Goal: Check status

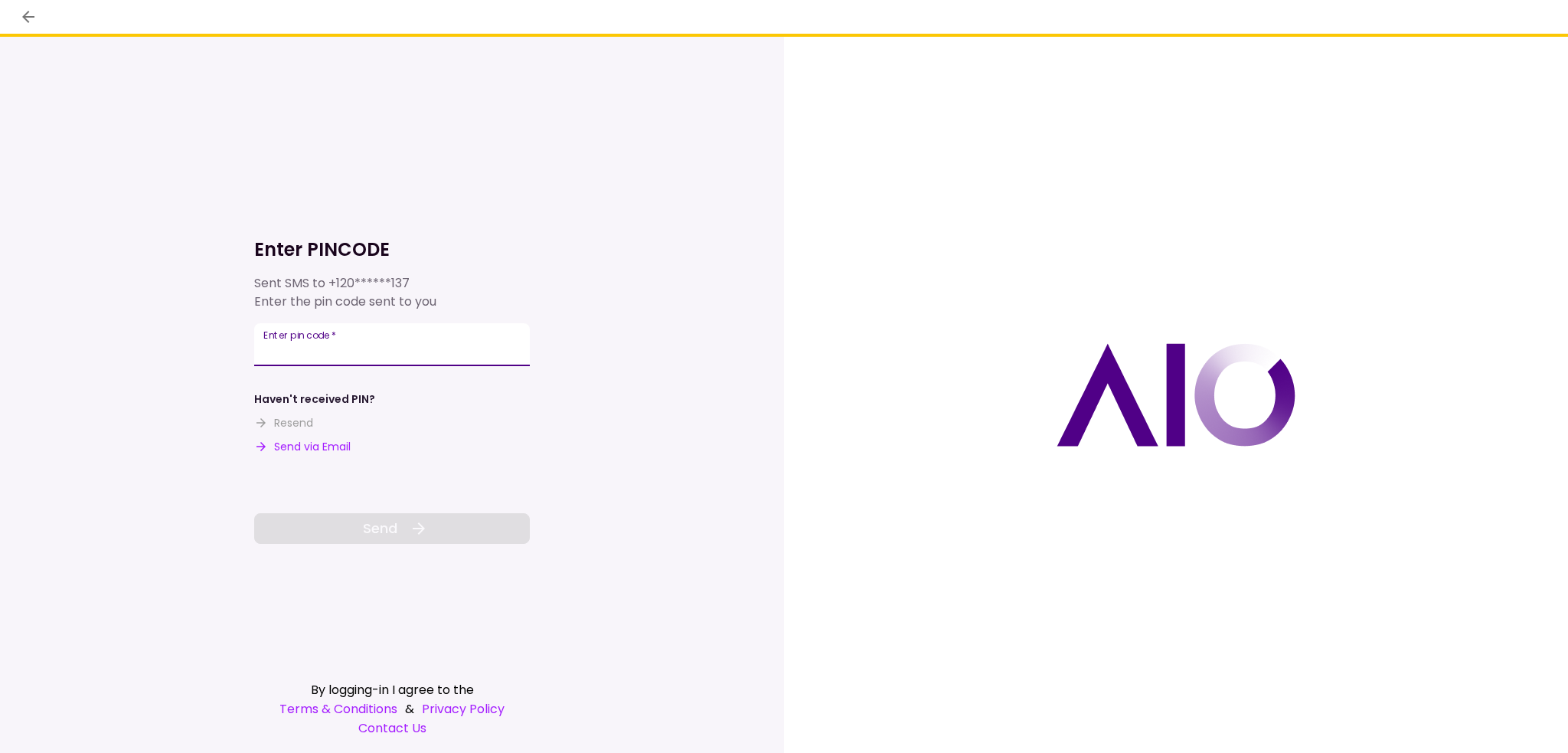
click at [345, 361] on input "Enter pin code   *" at bounding box center [392, 345] width 276 height 43
type input "******"
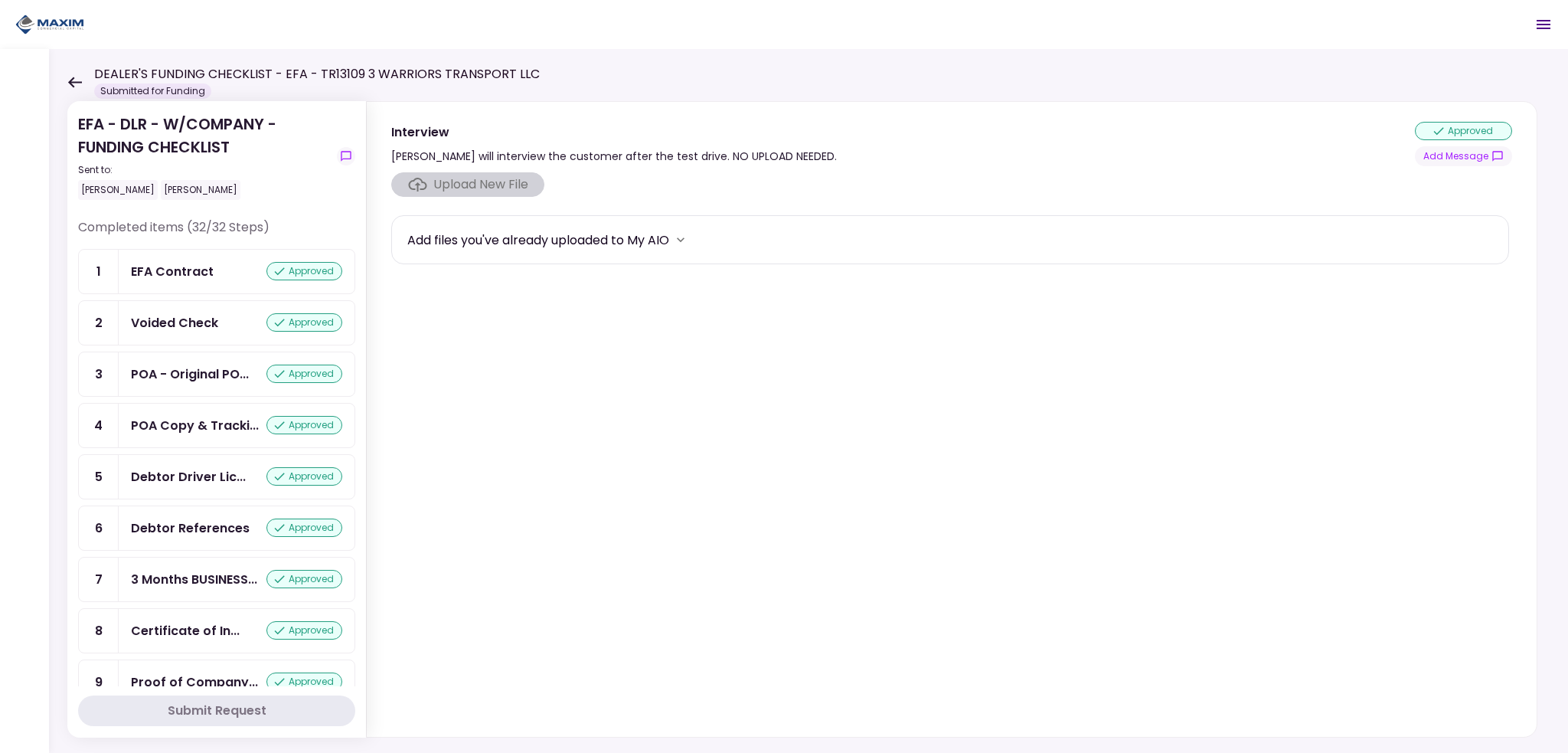
click at [69, 80] on icon at bounding box center [75, 82] width 15 height 12
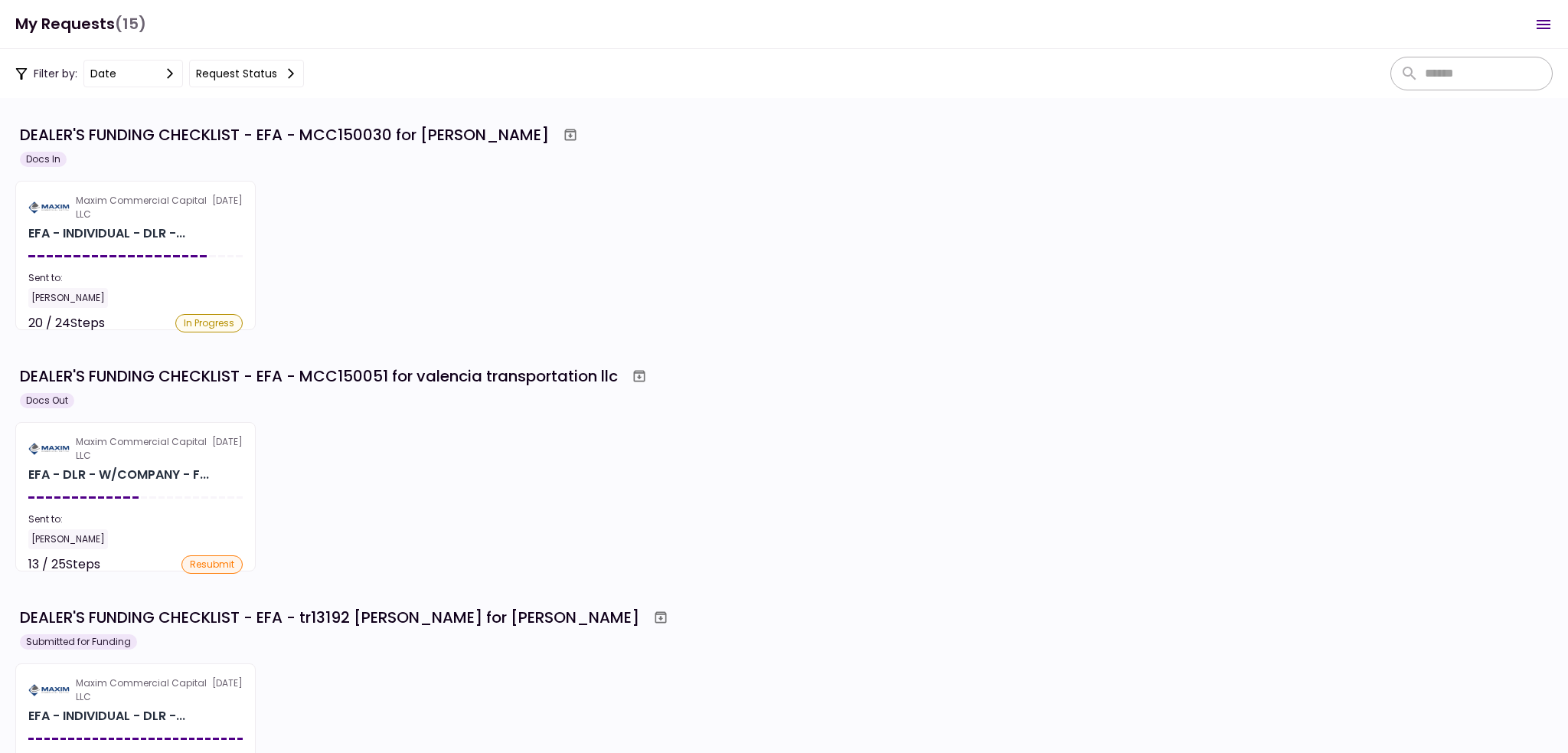
click at [384, 450] on div "Maxim Commercial Capital LLC [DATE] EFA - DLR - W/COMPANY - F... Sent to: [PERS…" at bounding box center [784, 496] width 1537 height 149
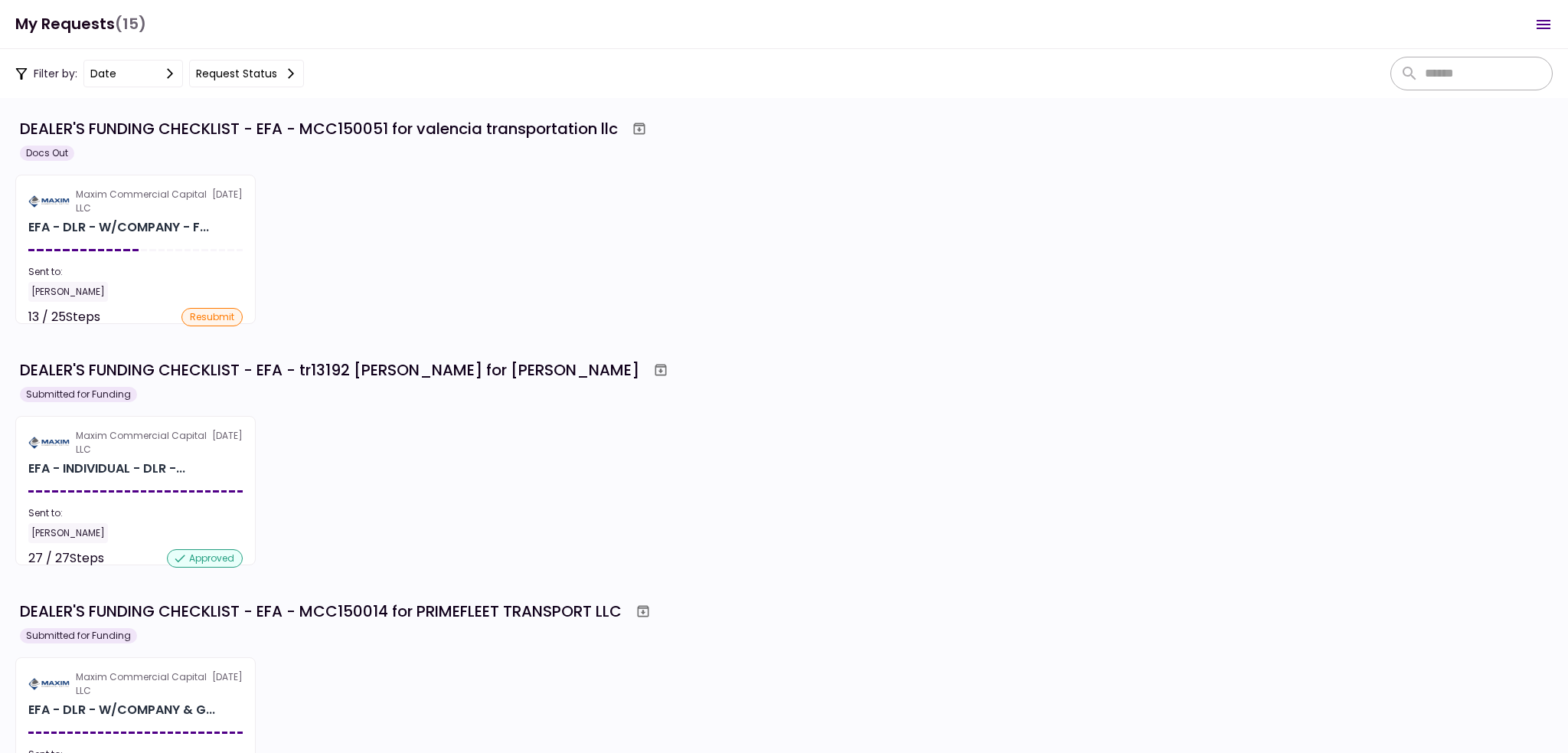
scroll to position [229, 0]
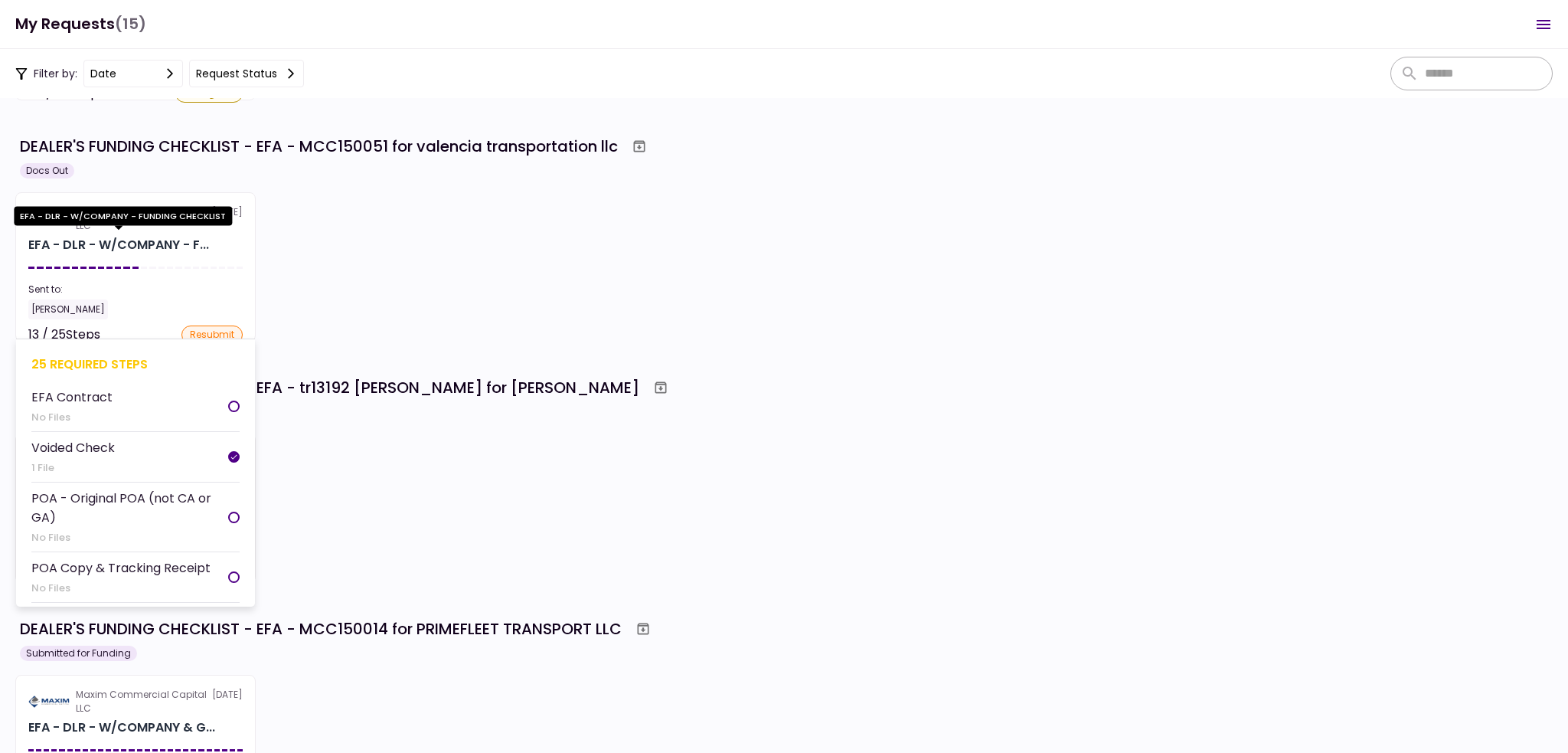
click at [137, 249] on div "EFA - DLR - W/COMPANY - F..." at bounding box center [118, 245] width 181 height 18
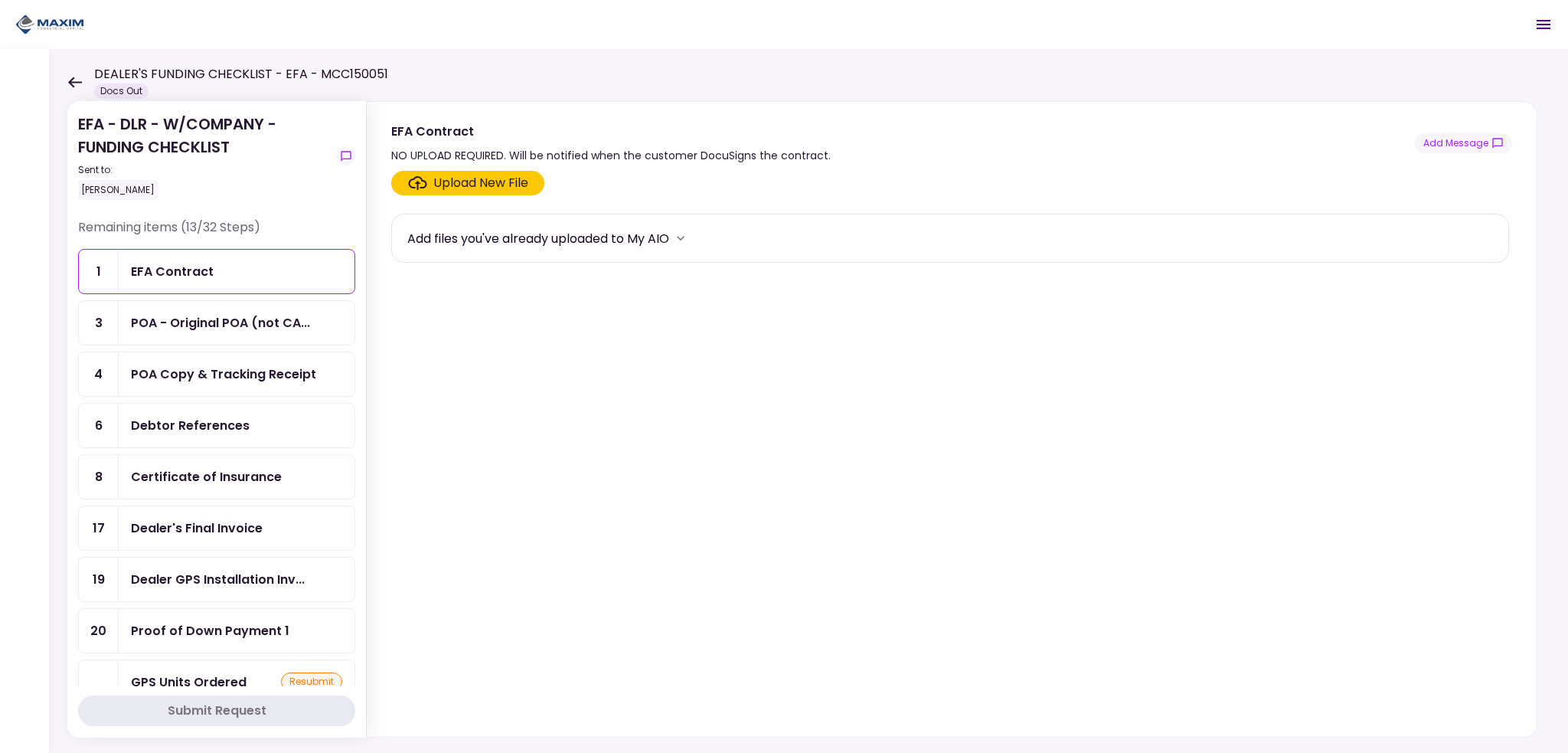
click at [75, 82] on icon at bounding box center [75, 81] width 14 height 11
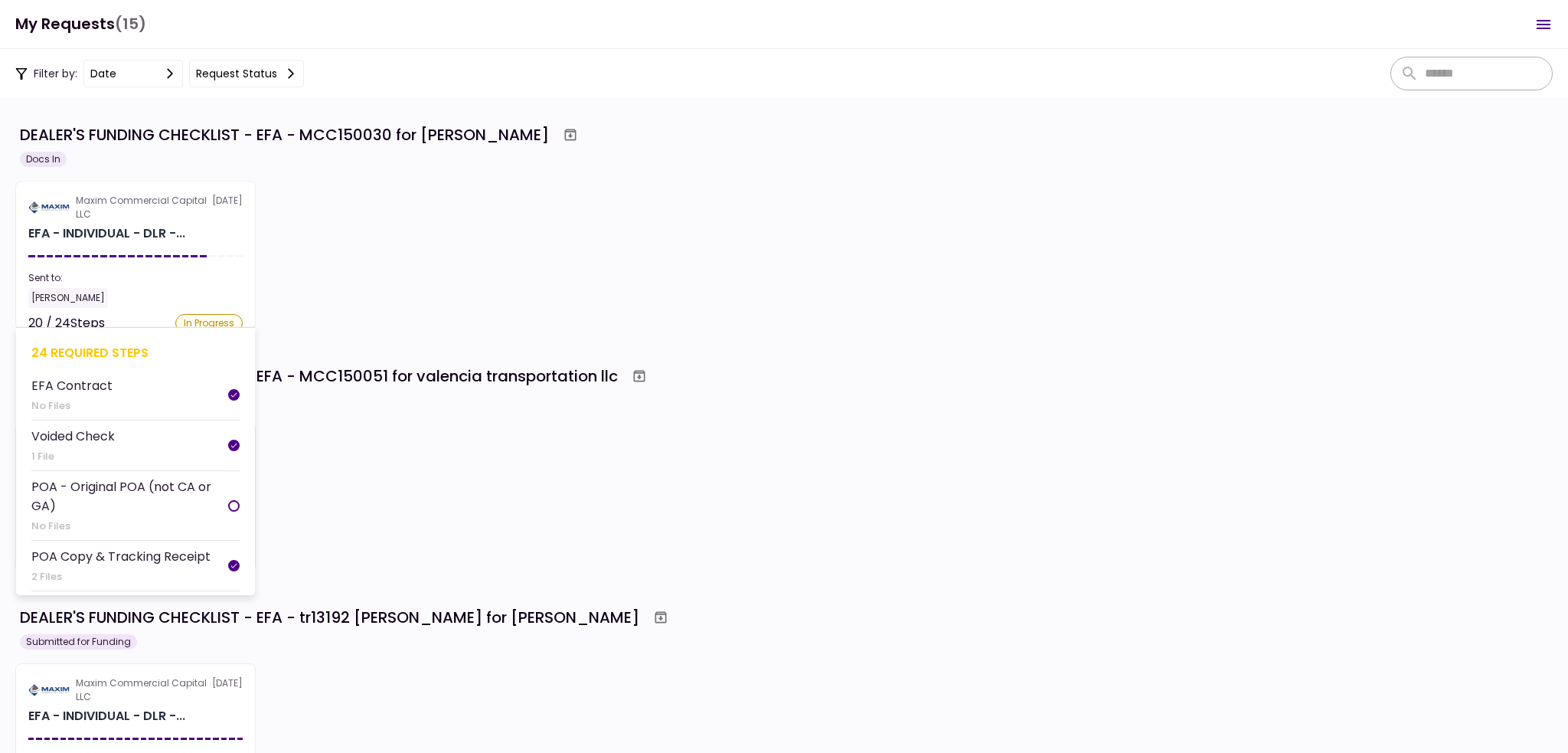
click at [182, 278] on div "Sent to:" at bounding box center [135, 278] width 215 height 14
